Goal: Information Seeking & Learning: Learn about a topic

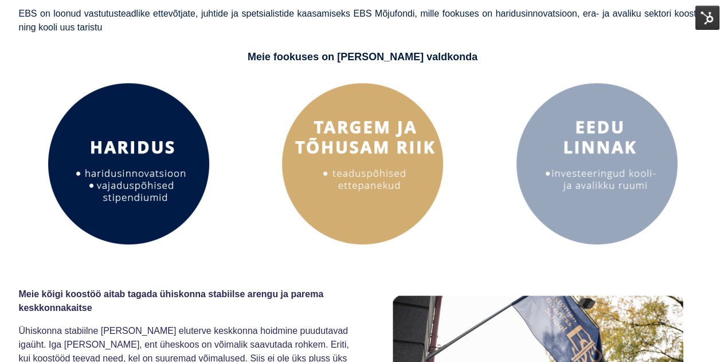
scroll to position [127, 0]
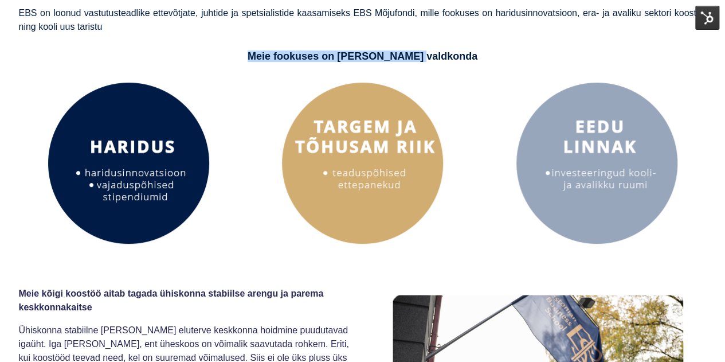
drag, startPoint x: 277, startPoint y: 52, endPoint x: 493, endPoint y: 46, distance: 216.2
click at [493, 46] on div "Meie fookuses on [PERSON_NAME] valdkonda" at bounding box center [363, 50] width 688 height 26
copy span "Meie fookuses on [PERSON_NAME] valdkonda"
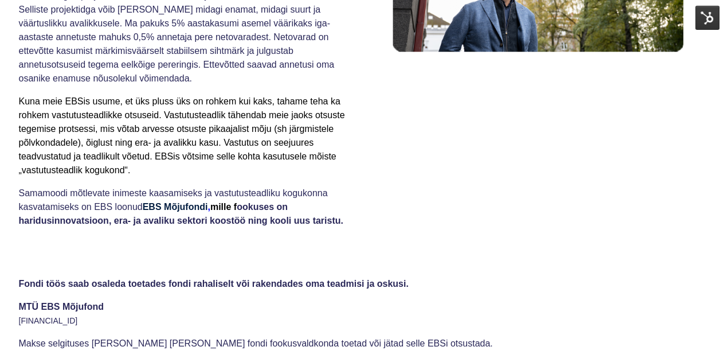
scroll to position [553, 0]
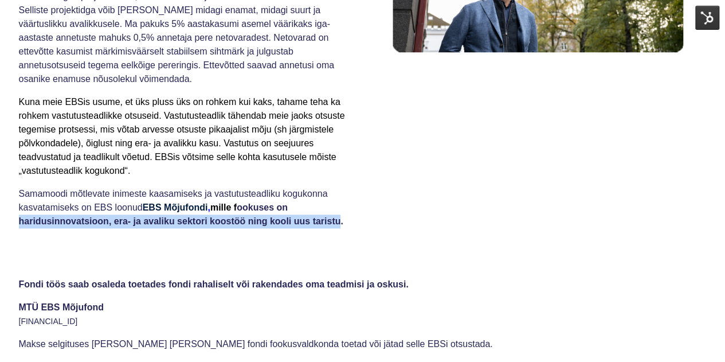
drag, startPoint x: 340, startPoint y: 222, endPoint x: 19, endPoint y: 223, distance: 320.5
click at [19, 223] on strong ", mille f ookuses on haridusinnovatsioon, era- ja avaliku sektori koostöö ning …" at bounding box center [181, 214] width 325 height 24
copy strong "haridusinnovatsioon, era- ja avaliku sektori koostöö ning kooli uus taristu"
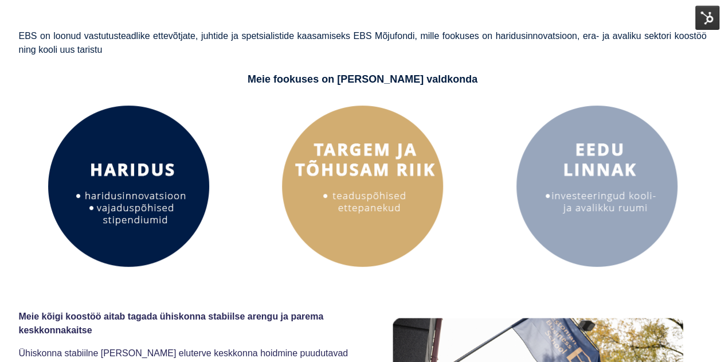
scroll to position [102, 0]
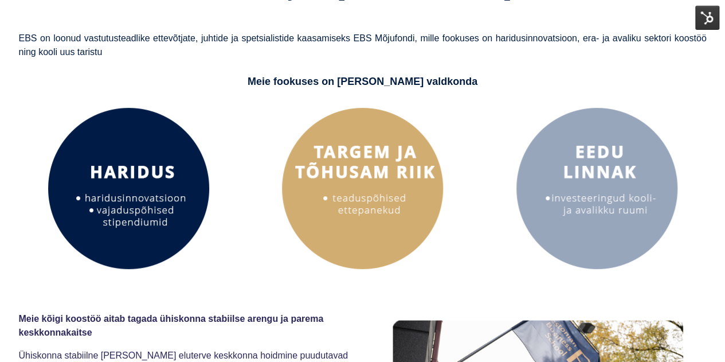
click at [608, 151] on img at bounding box center [597, 188] width 172 height 172
